Goal: Transaction & Acquisition: Purchase product/service

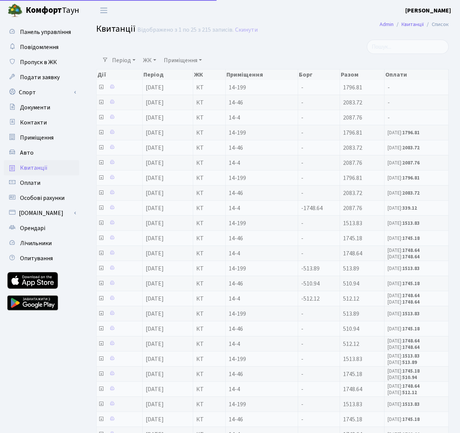
select select "25"
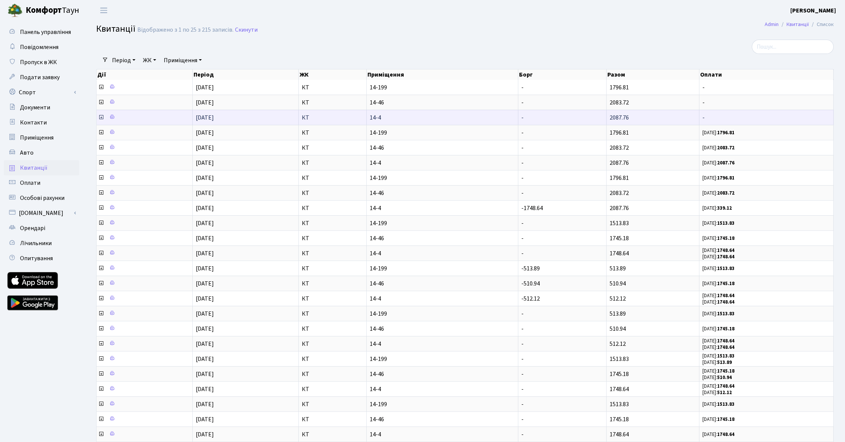
click at [101, 119] on icon at bounding box center [101, 117] width 6 height 6
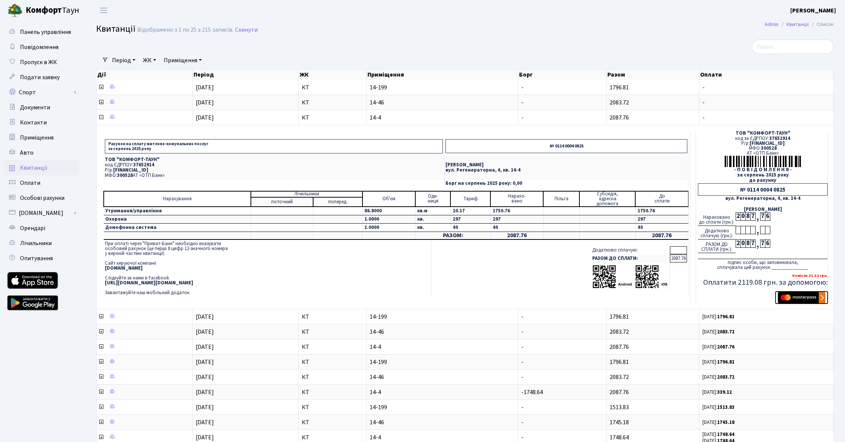
click at [459, 299] on img "submit" at bounding box center [802, 297] width 48 height 11
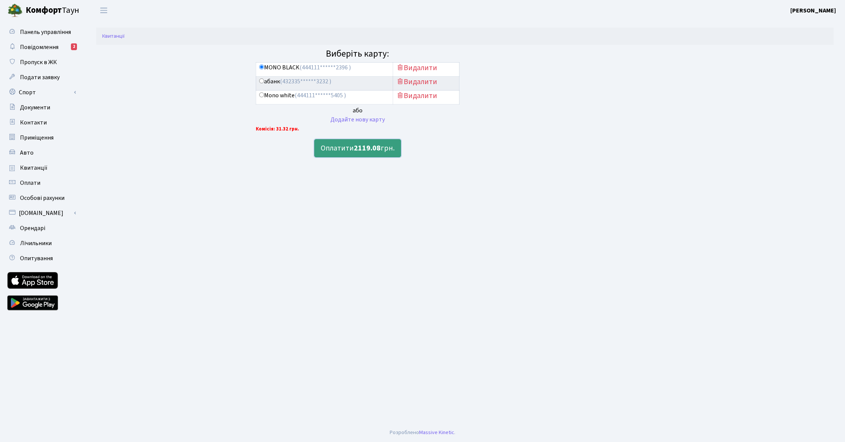
click at [357, 151] on b "2119.08" at bounding box center [367, 148] width 27 height 11
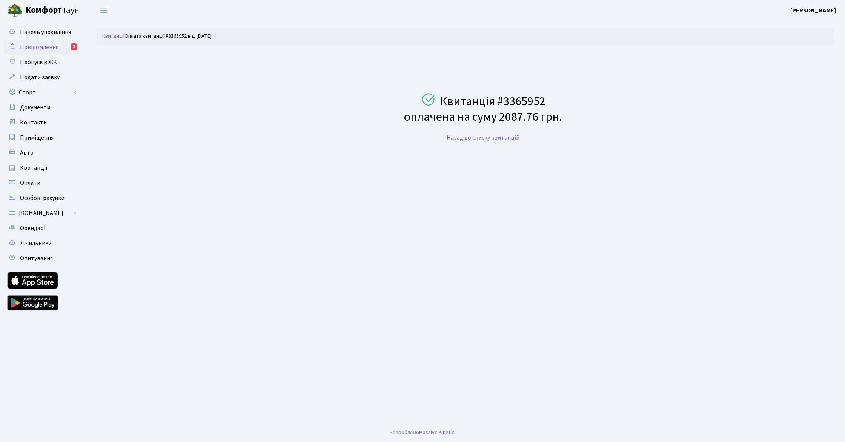
click at [53, 48] on span "Повідомлення" at bounding box center [39, 47] width 38 height 8
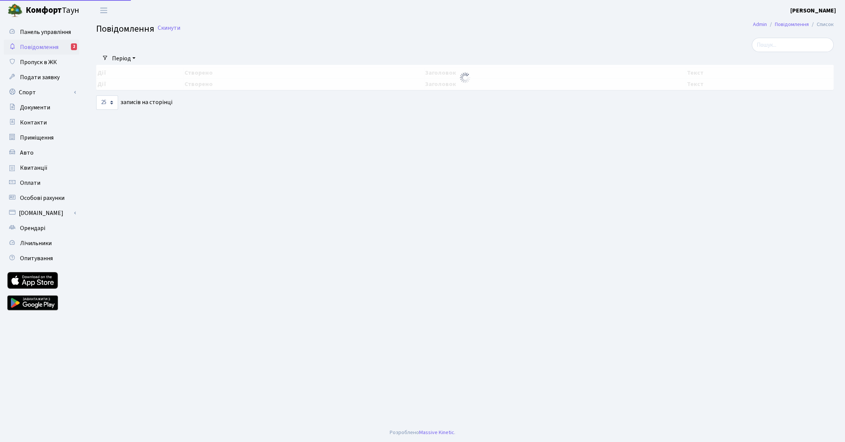
select select "25"
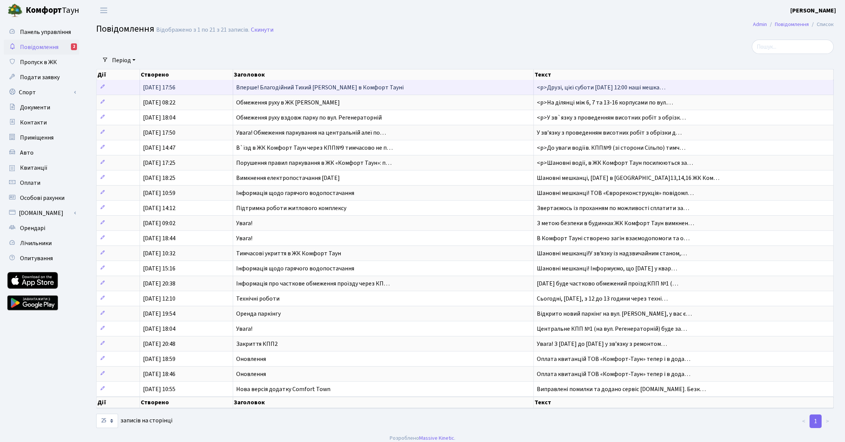
click at [259, 88] on span "Вперше! Благодійний Тихий Маркет в Комфорт Тауні" at bounding box center [319, 87] width 167 height 8
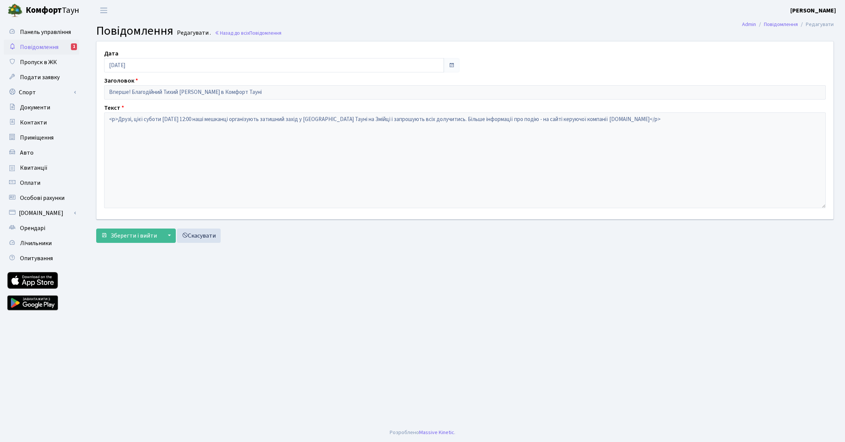
click at [41, 46] on span "Повідомлення" at bounding box center [39, 47] width 38 height 8
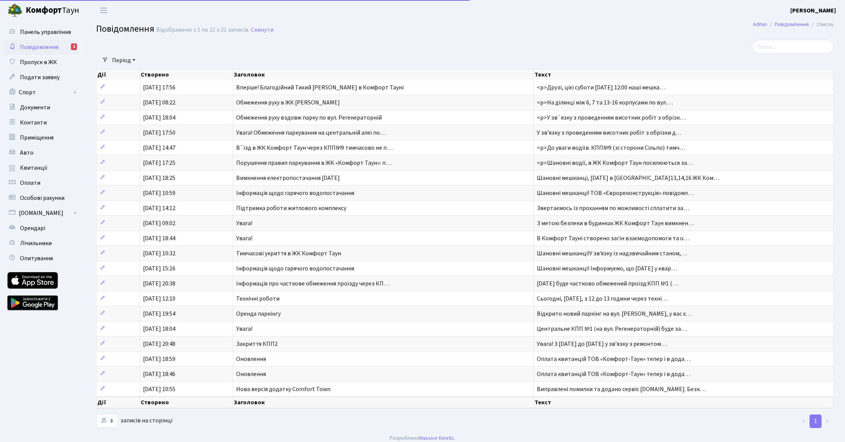
select select "25"
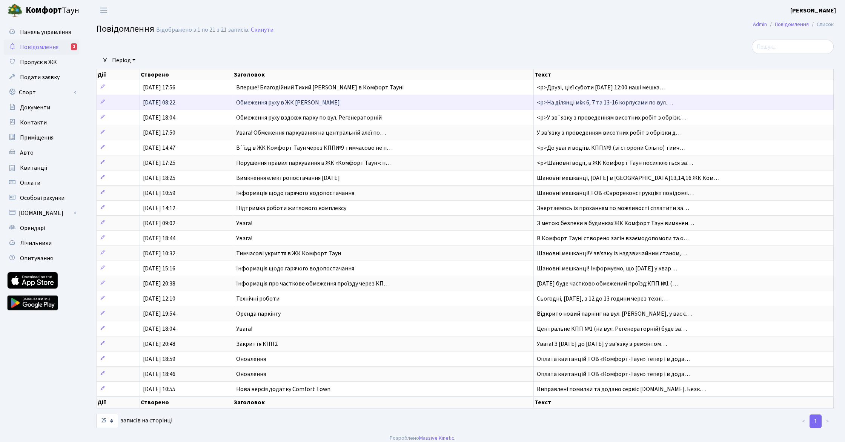
click at [261, 103] on span "Обмеження руху в ЖК [PERSON_NAME]" at bounding box center [288, 102] width 104 height 8
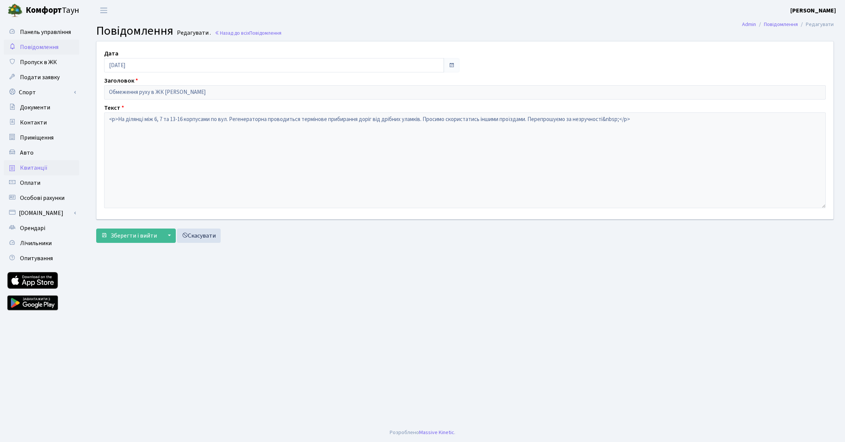
click at [36, 167] on span "Квитанції" at bounding box center [34, 168] width 28 height 8
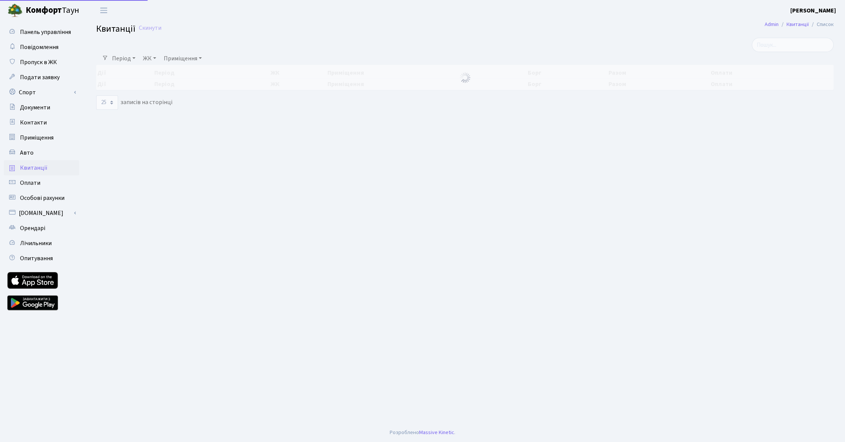
select select "25"
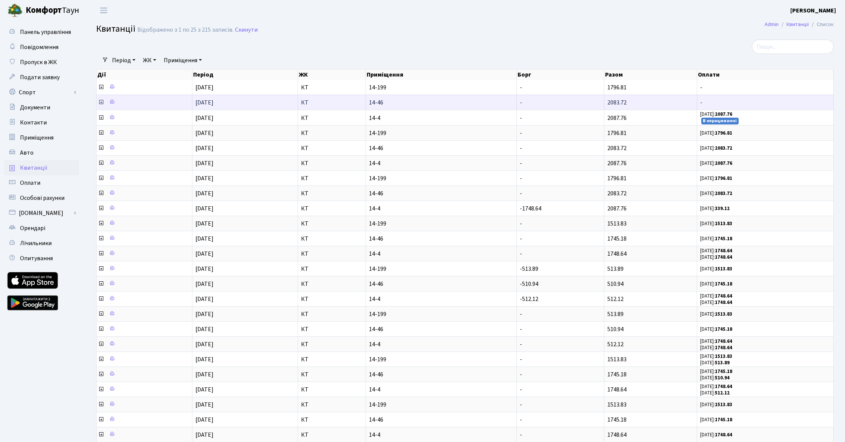
click at [101, 102] on icon at bounding box center [101, 102] width 6 height 6
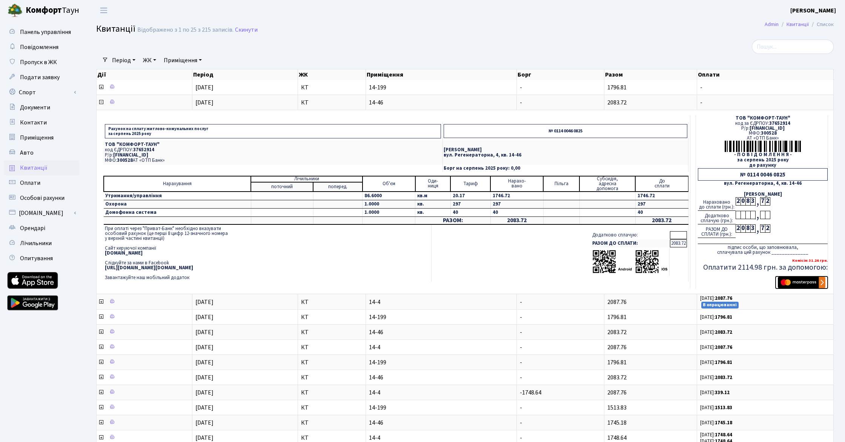
click at [790, 282] on img "submit" at bounding box center [802, 282] width 48 height 11
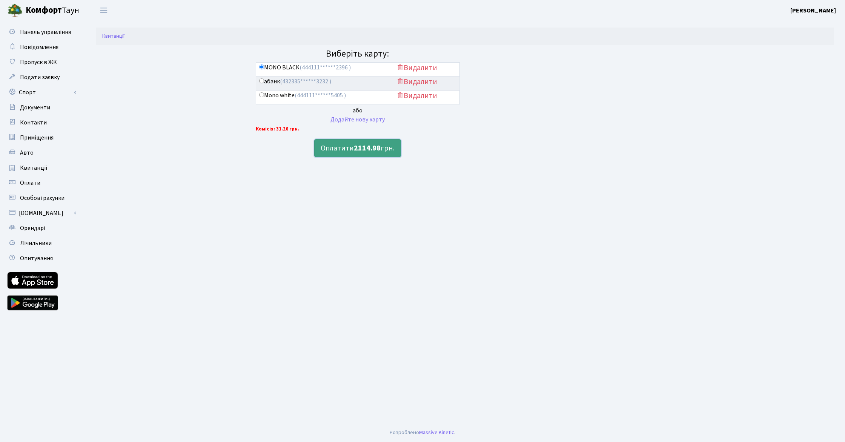
click at [354, 150] on b "2114.98" at bounding box center [367, 148] width 27 height 11
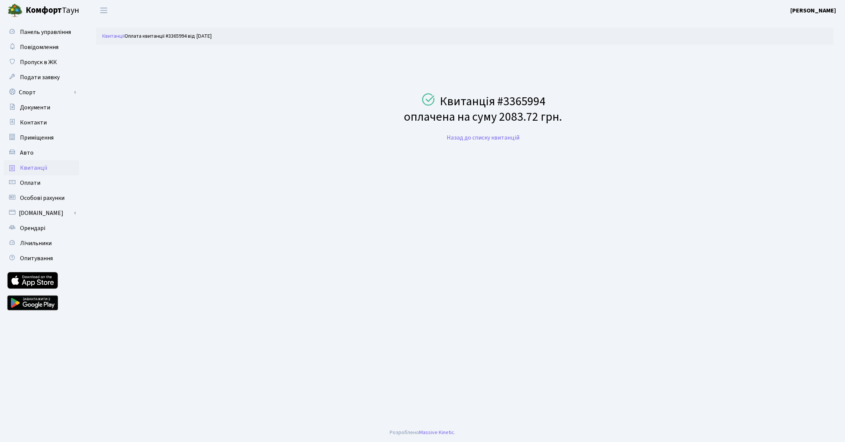
click at [37, 169] on span "Квитанції" at bounding box center [34, 168] width 28 height 8
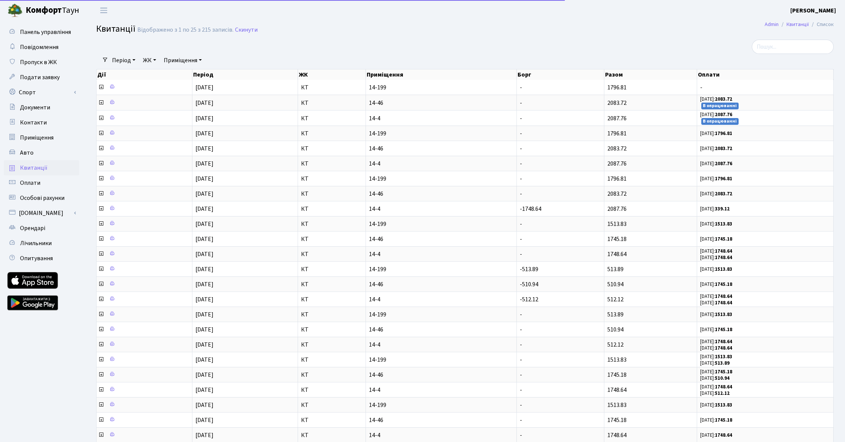
select select "25"
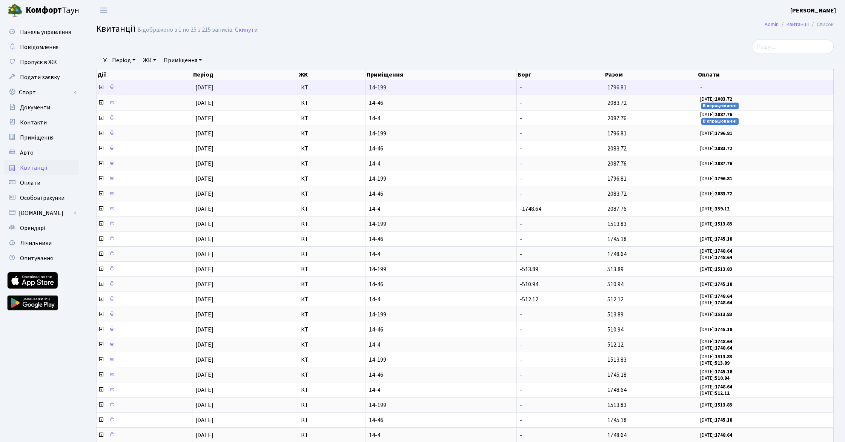
click at [100, 87] on icon at bounding box center [101, 87] width 6 height 6
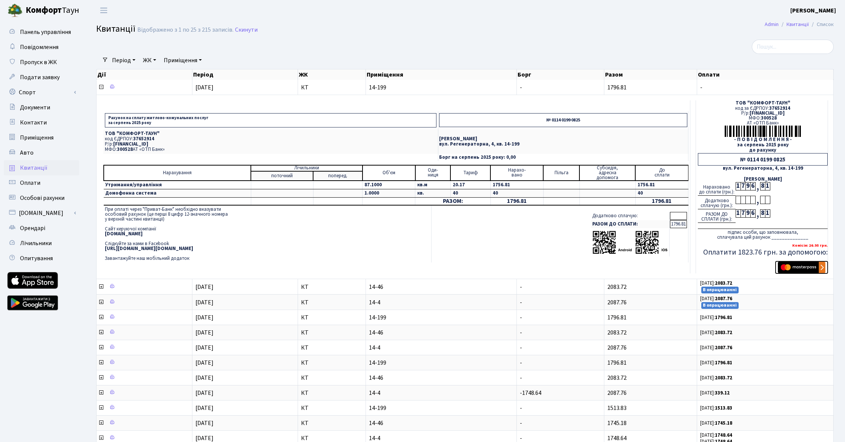
click at [791, 267] on img "submit" at bounding box center [802, 267] width 48 height 11
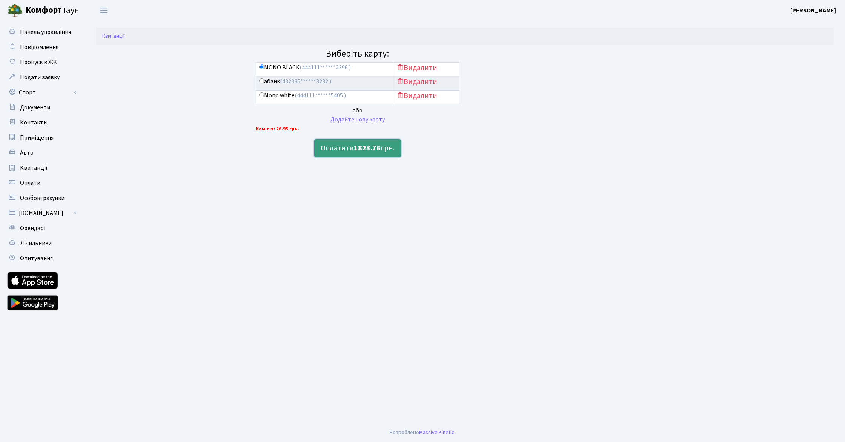
click at [361, 151] on b "1823.76" at bounding box center [367, 148] width 27 height 11
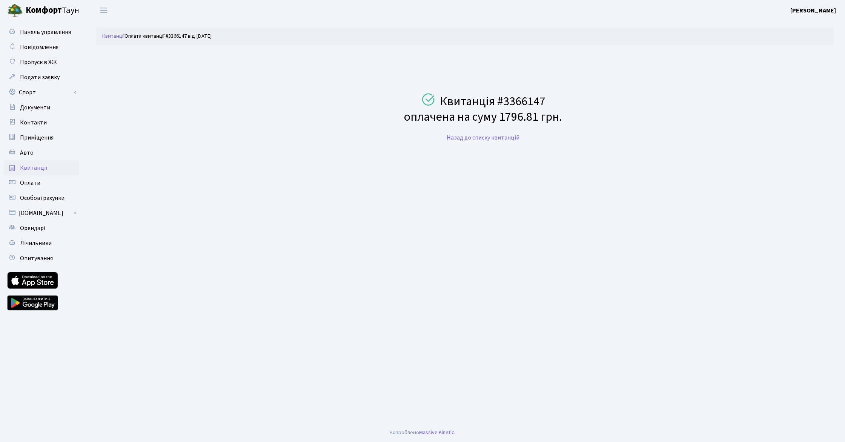
click at [30, 167] on span "Квитанції" at bounding box center [34, 168] width 28 height 8
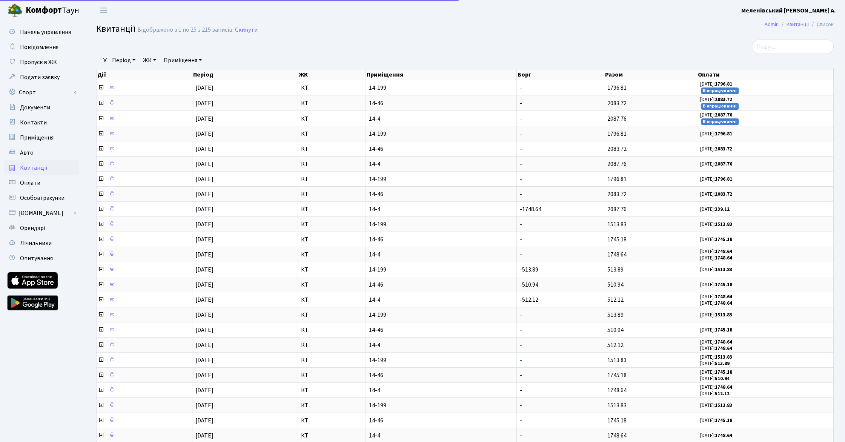
select select "25"
